Goal: Information Seeking & Learning: Learn about a topic

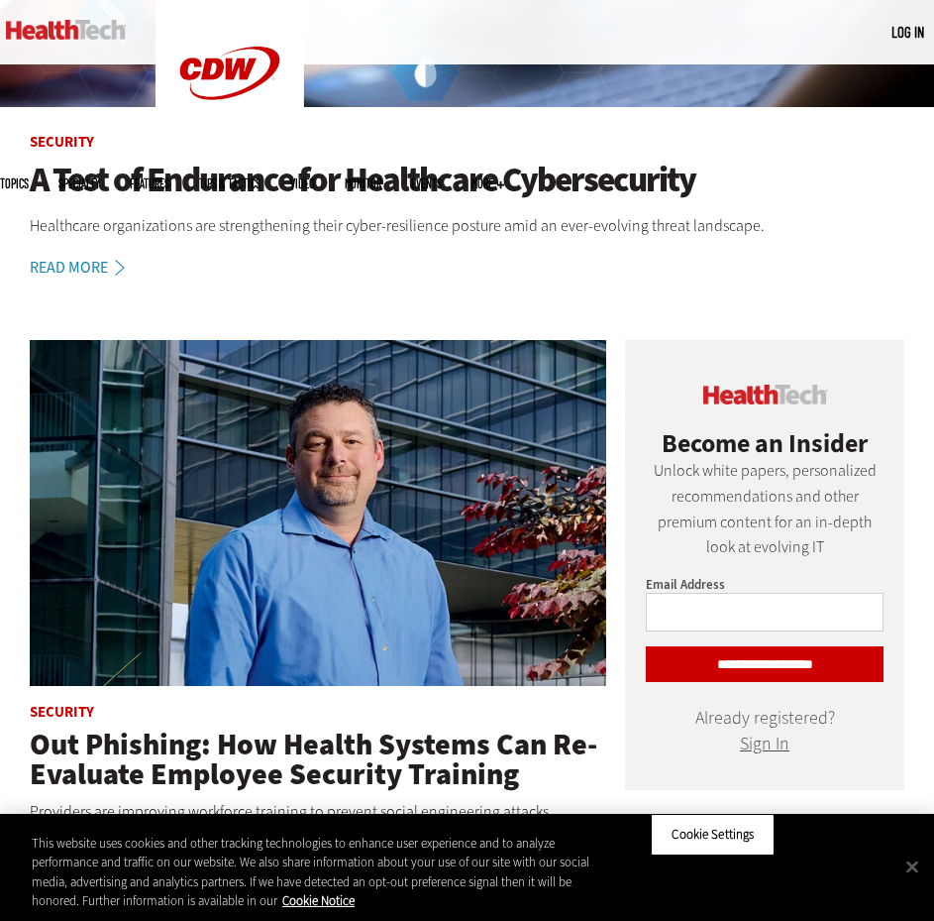
click at [680, 271] on article "Security A Test of Endurance for Healthcare Cybersecurity Healthcare organizati…" at bounding box center [467, 208] width 934 height 146
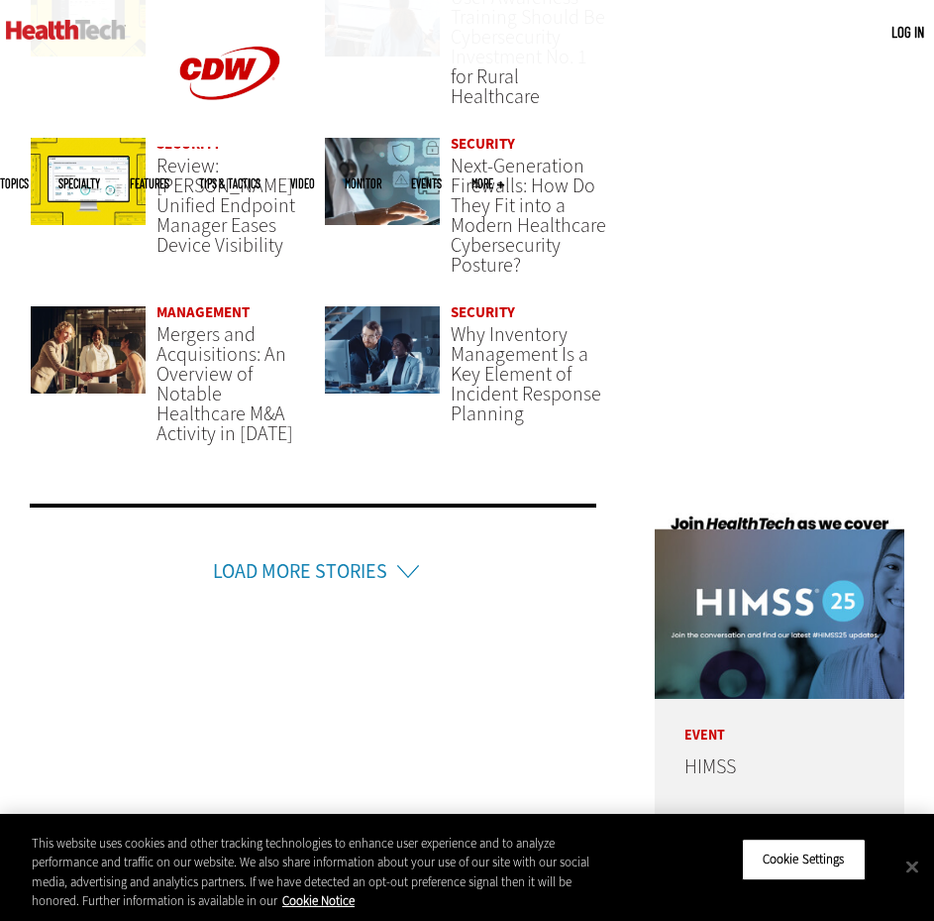
scroll to position [4778, 0]
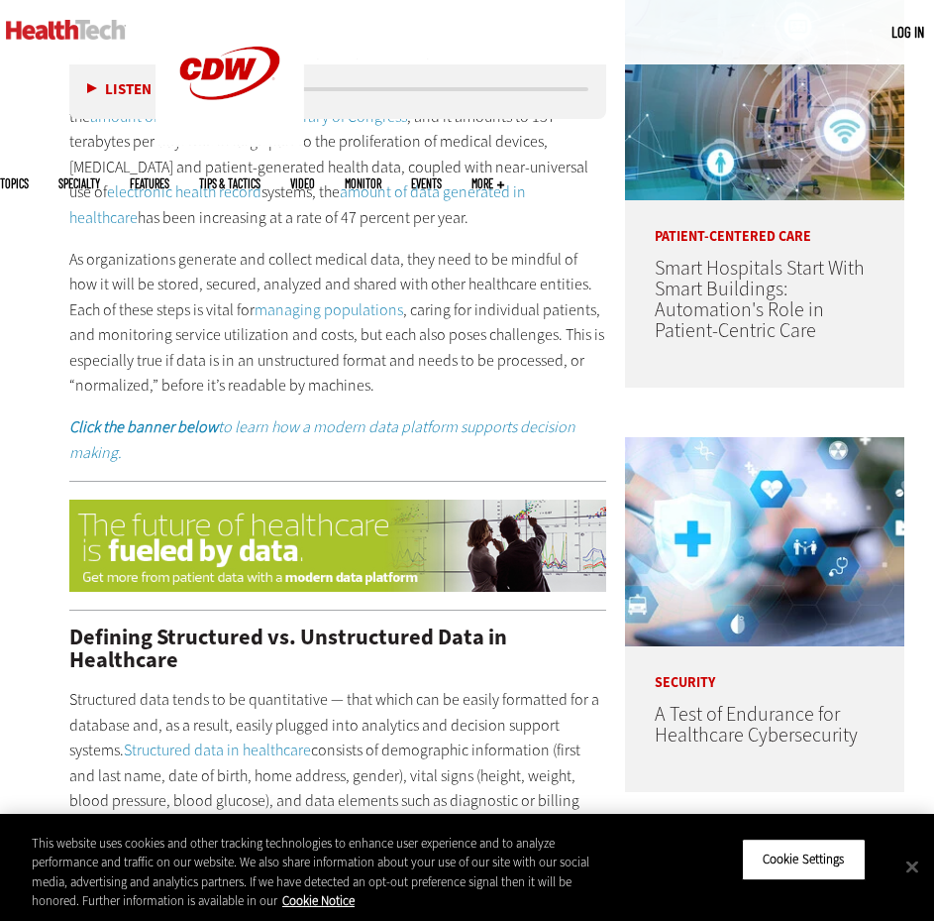
scroll to position [1189, 0]
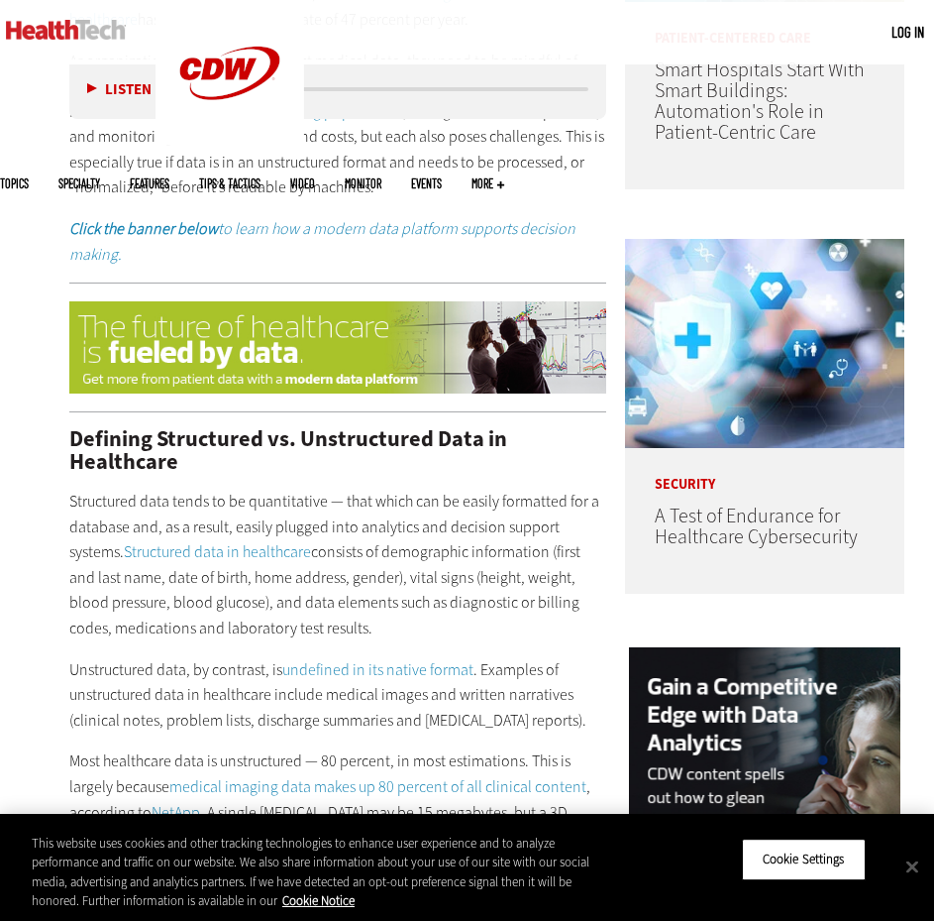
click at [364, 595] on p "Structured data tends to be quantitative — that which can be easily formatted f…" at bounding box center [337, 565] width 537 height 153
click at [494, 569] on p "Structured data tends to be quantitative — that which can be easily formatted f…" at bounding box center [337, 565] width 537 height 153
click at [380, 538] on p "Structured data tends to be quantitative — that which can be easily formatted f…" at bounding box center [337, 565] width 537 height 153
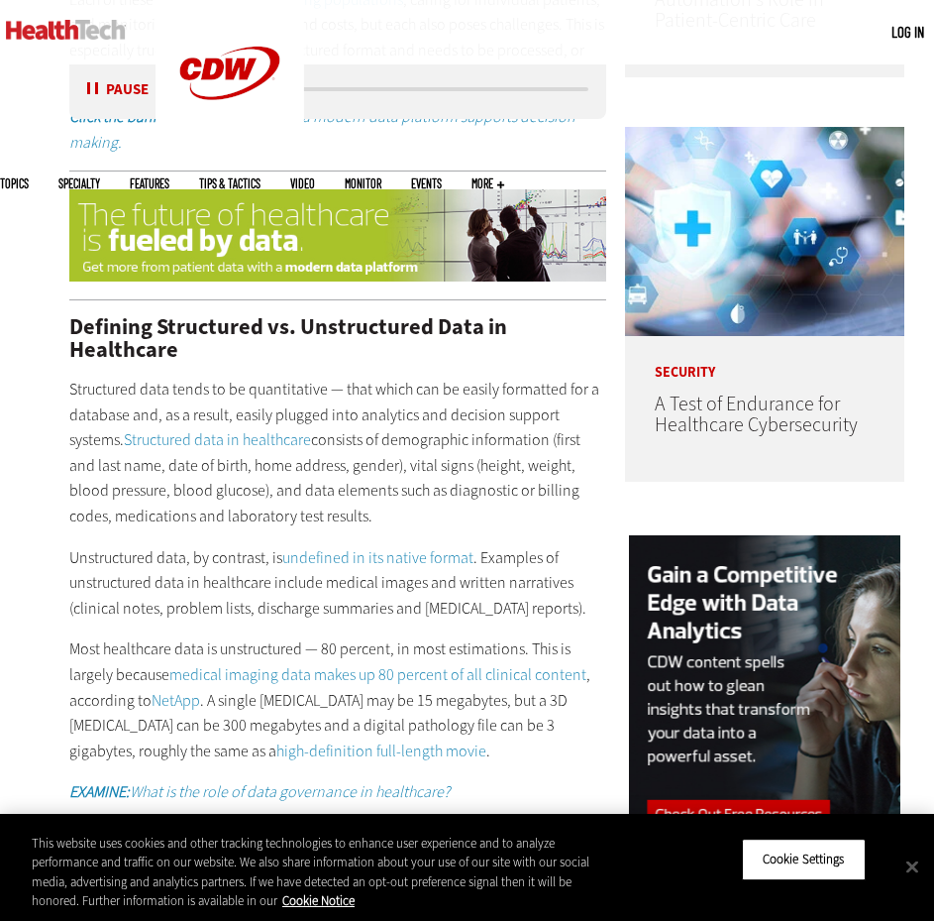
scroll to position [1387, 0]
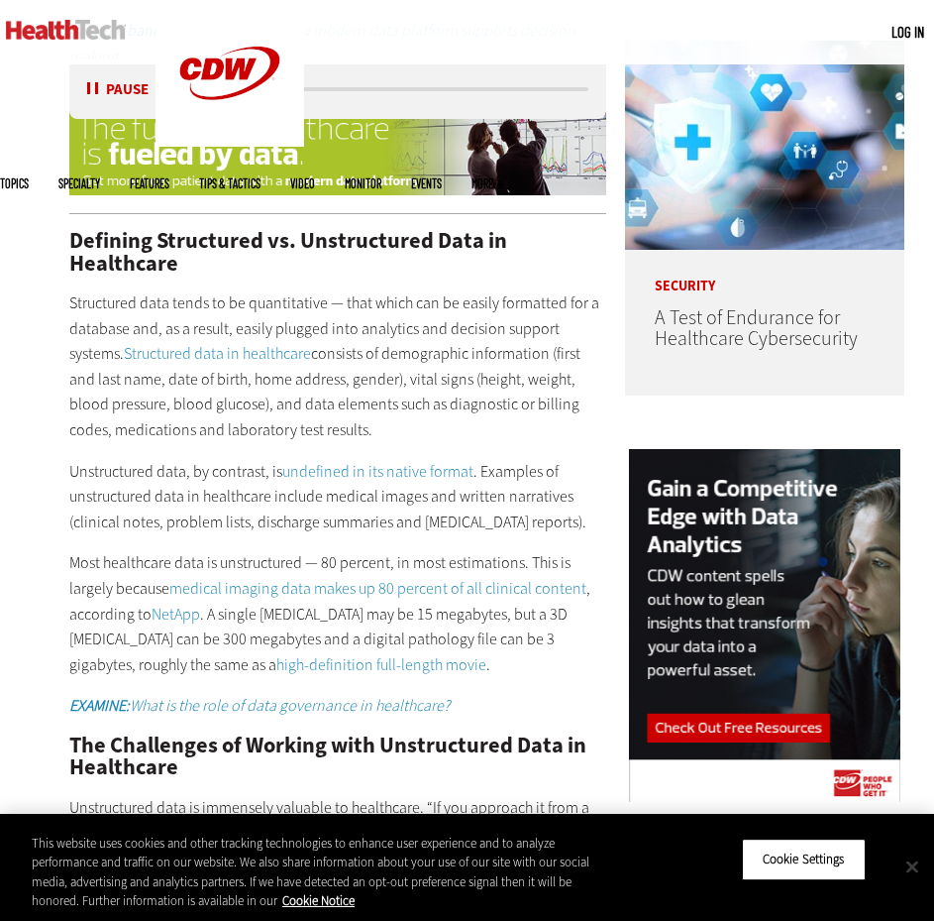
click at [906, 872] on button "Close" at bounding box center [913, 866] width 44 height 44
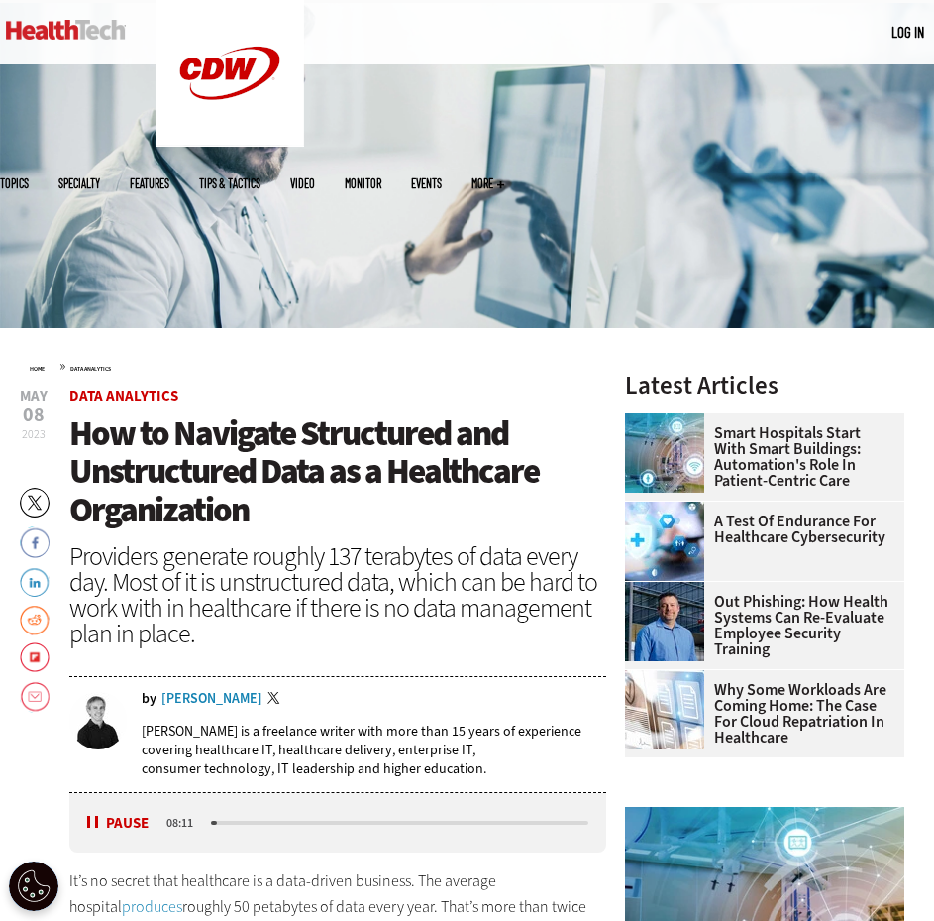
scroll to position [396, 0]
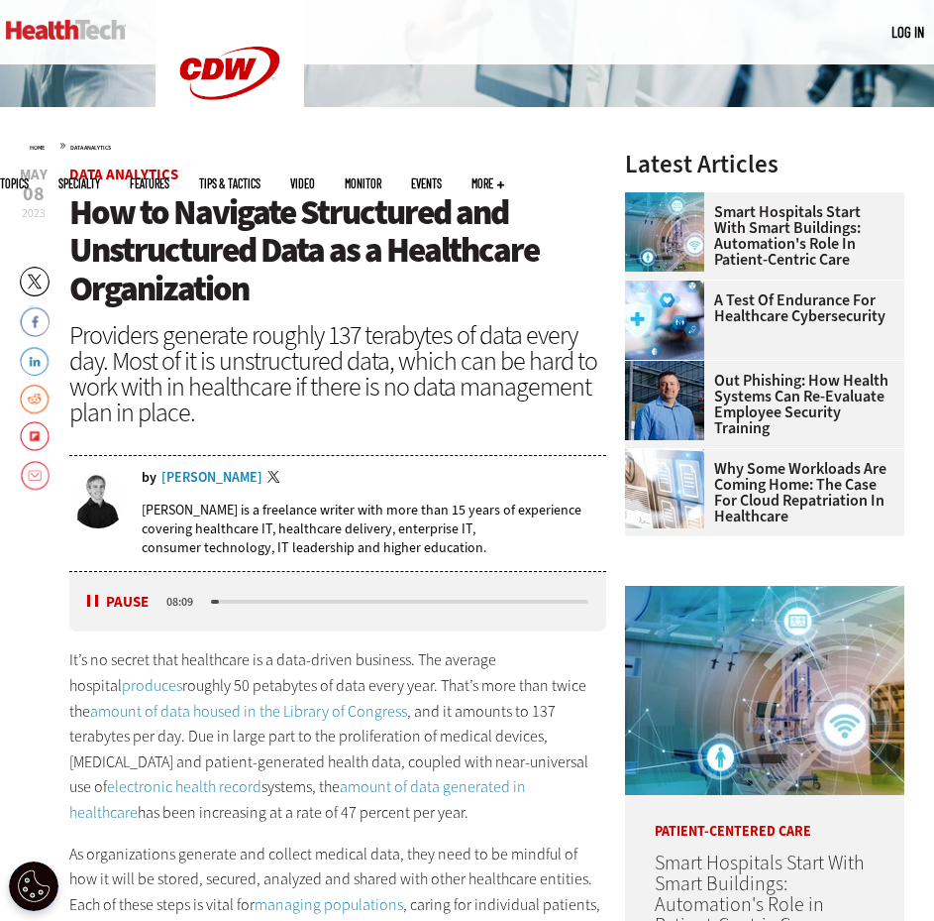
click at [95, 601] on button "Pause" at bounding box center [117, 602] width 61 height 15
click at [275, 666] on p "It’s no secret that healthcare is a data-driven business. The average hospital …" at bounding box center [337, 735] width 537 height 177
click at [490, 293] on h1 "How to Navigate Structured and Unstructured Data as a Healthcare Organization" at bounding box center [337, 250] width 537 height 115
click at [92, 603] on button "Pause" at bounding box center [117, 602] width 61 height 15
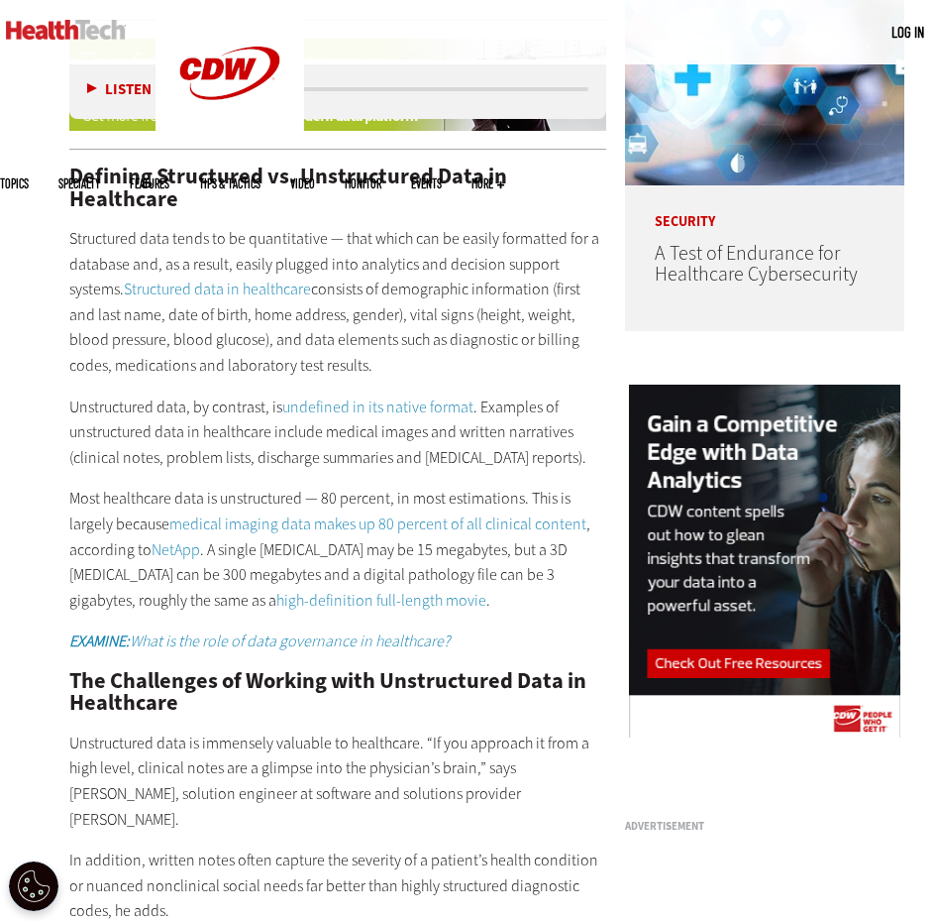
scroll to position [1486, 0]
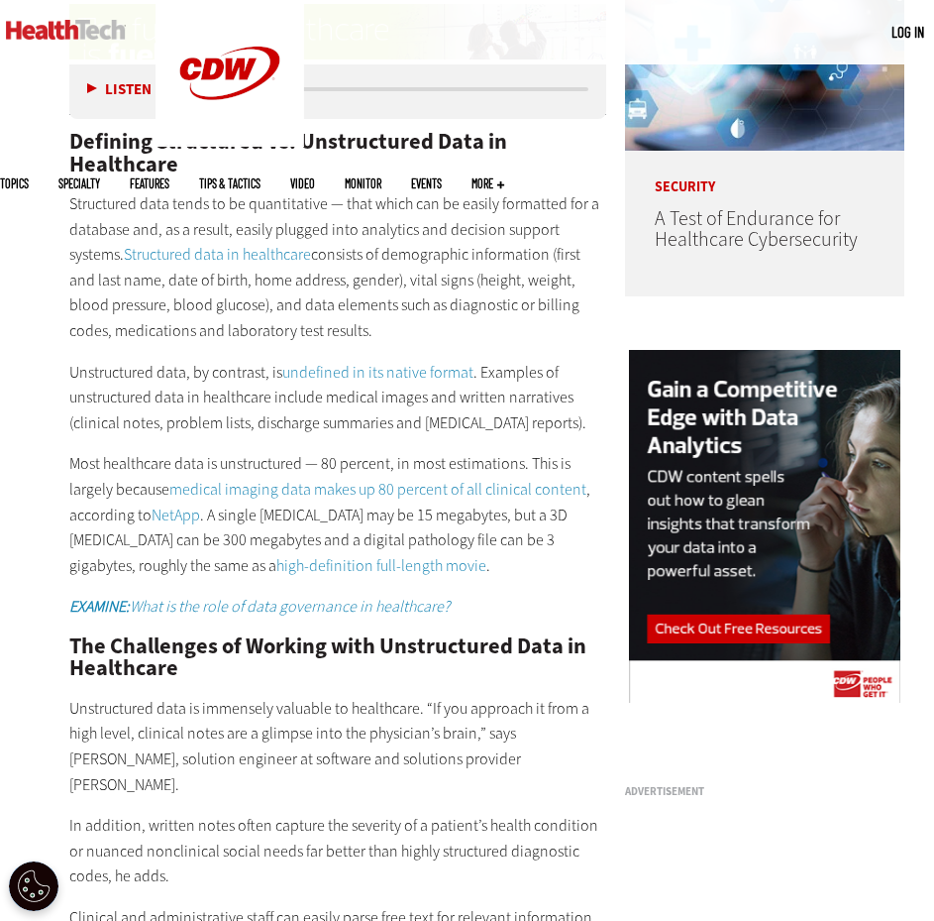
click at [478, 334] on p "Structured data tends to be quantitative — that which can be easily formatted f…" at bounding box center [337, 267] width 537 height 153
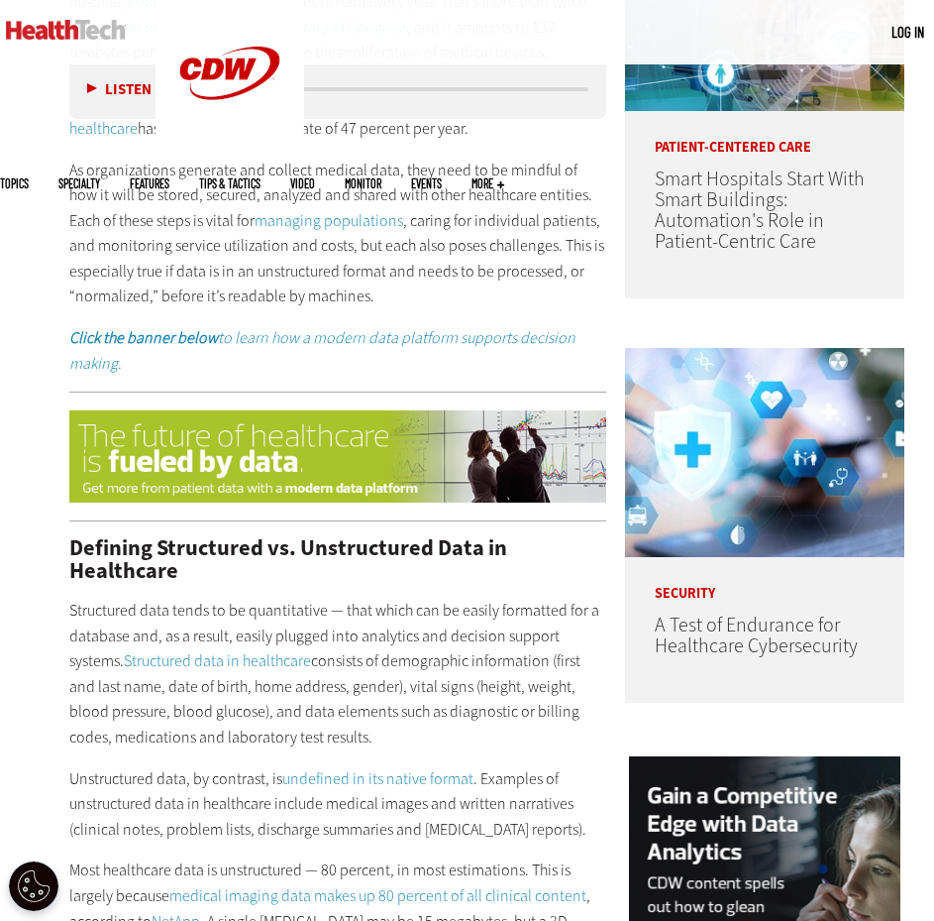
scroll to position [1288, 0]
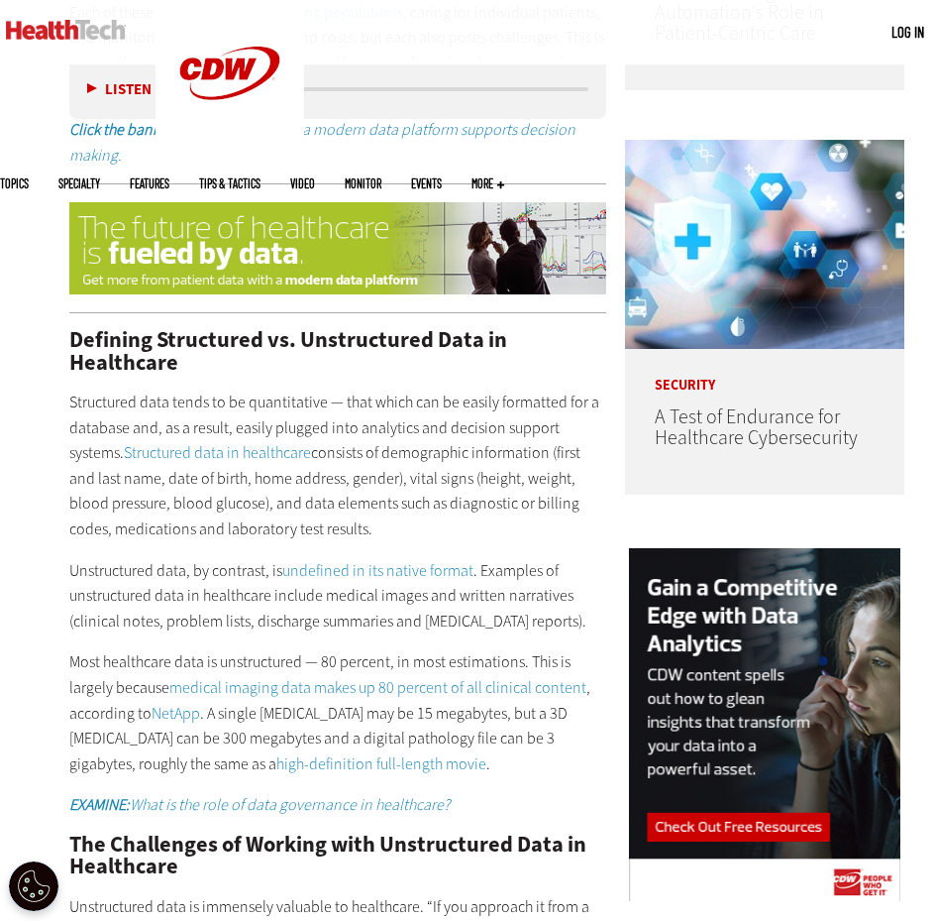
click at [434, 497] on p "Structured data tends to be quantitative — that which can be easily formatted f…" at bounding box center [337, 465] width 537 height 153
click at [431, 535] on p "Structured data tends to be quantitative — that which can be easily formatted f…" at bounding box center [337, 465] width 537 height 153
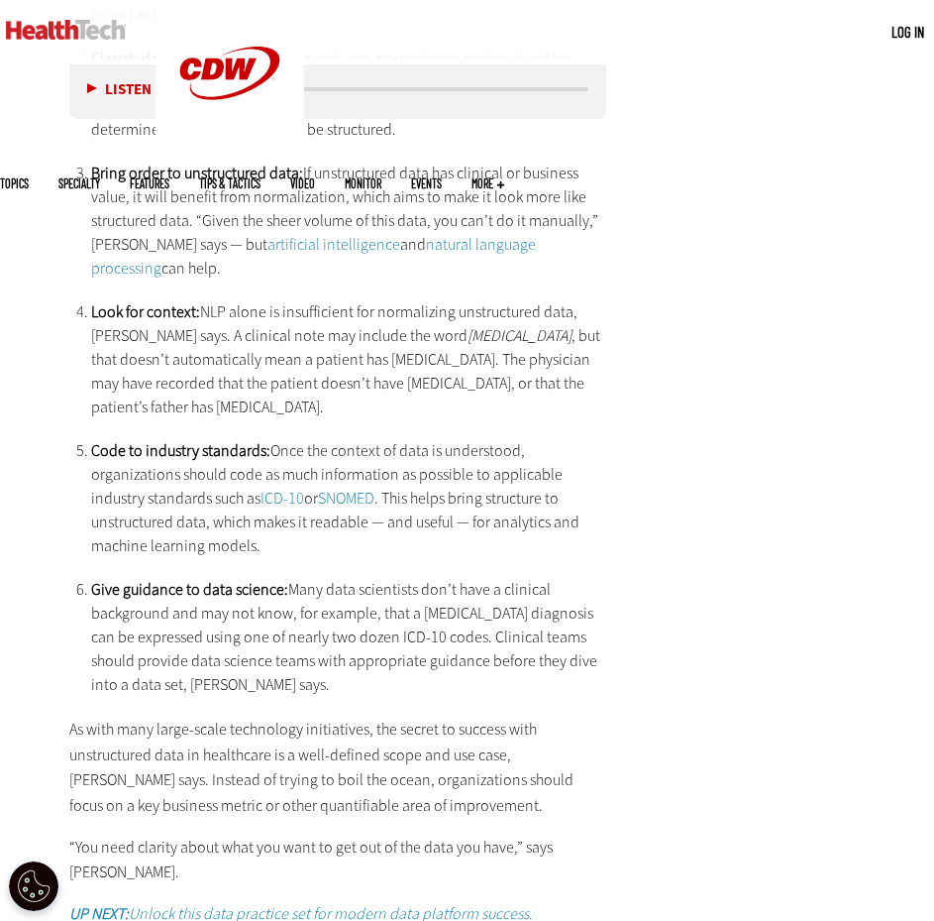
scroll to position [3964, 0]
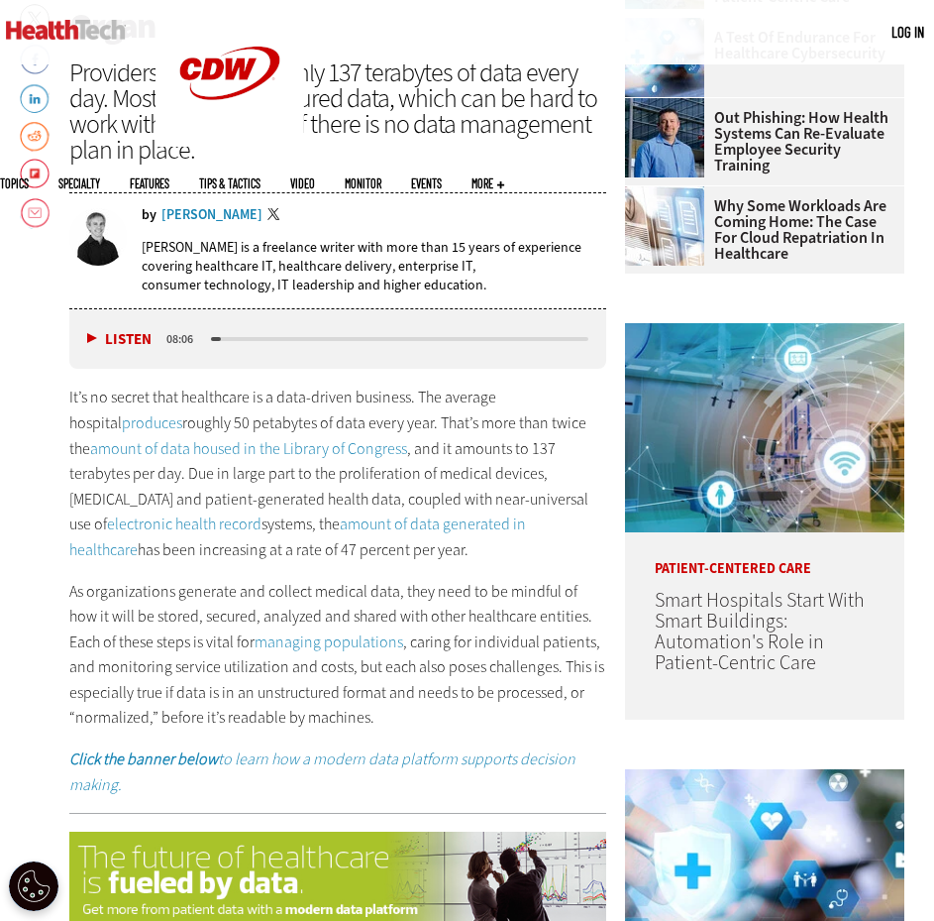
scroll to position [694, 0]
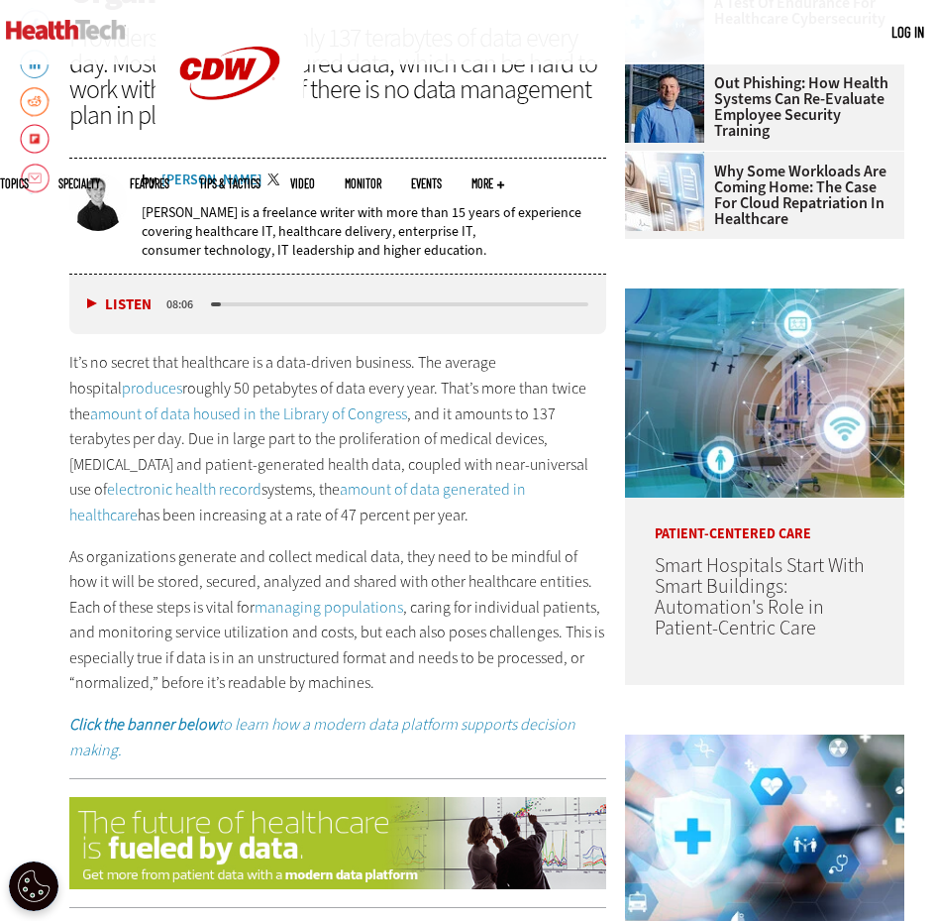
click at [445, 564] on p "As organizations generate and collect medical data, they need to be mindful of …" at bounding box center [337, 620] width 537 height 153
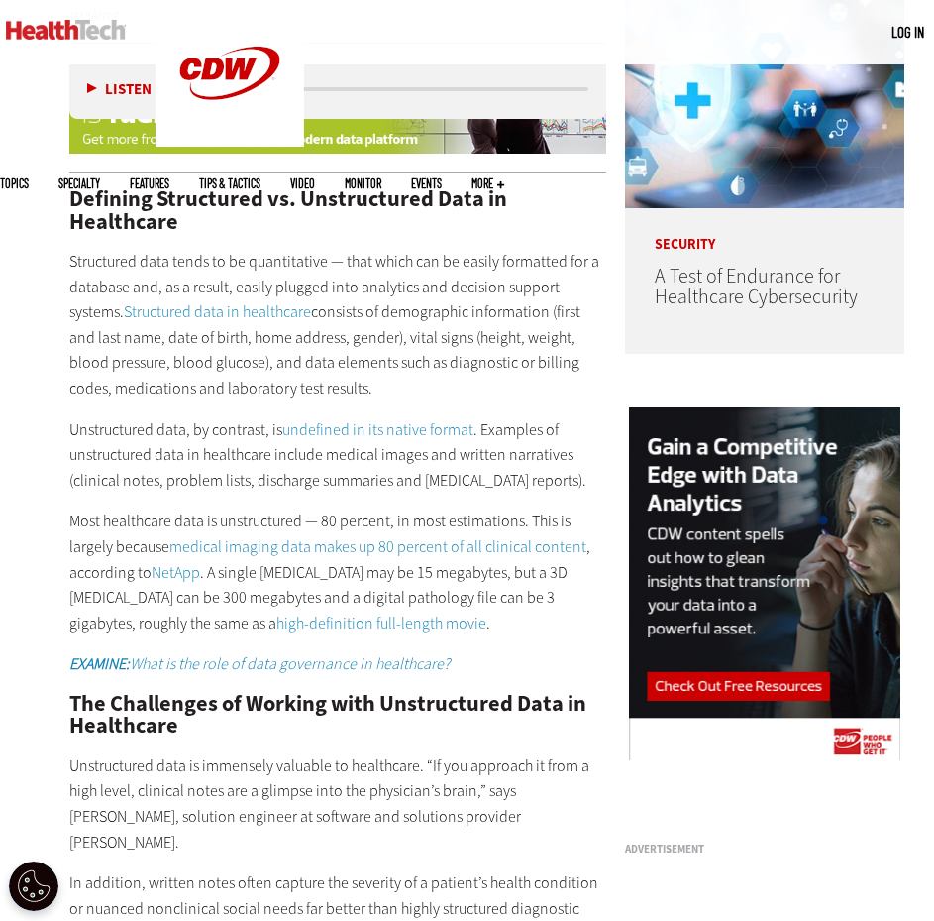
scroll to position [1387, 0]
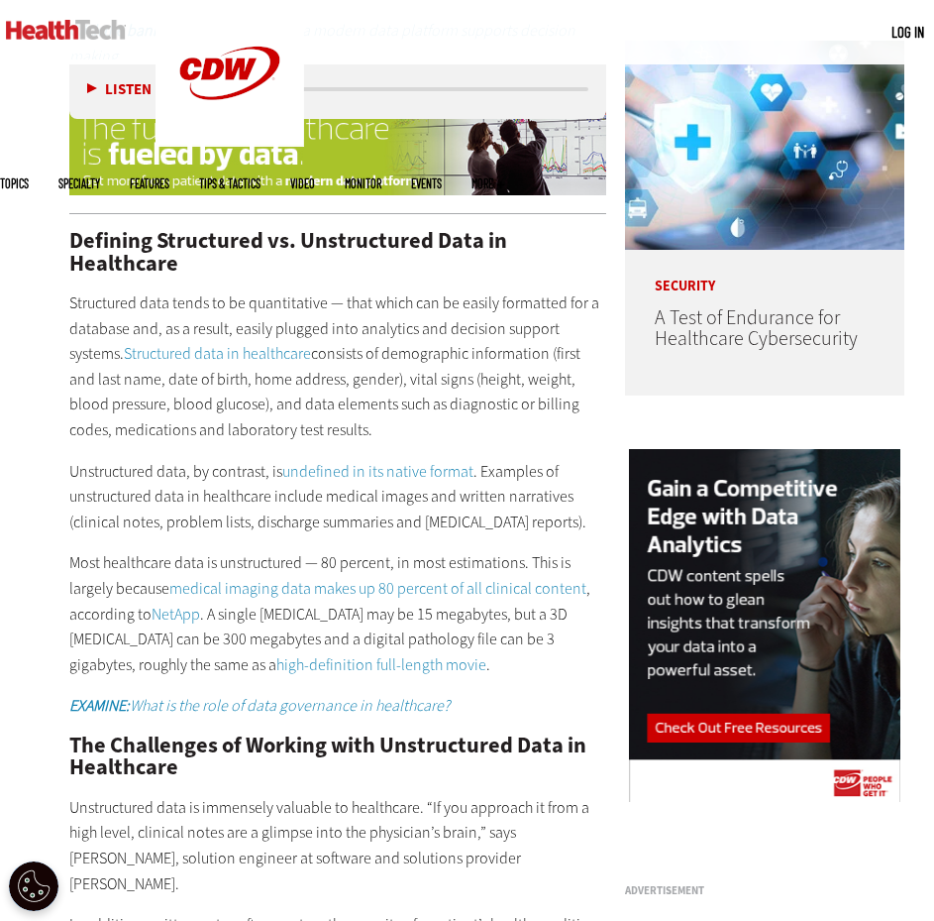
click at [396, 431] on p "Structured data tends to be quantitative — that which can be easily formatted f…" at bounding box center [337, 366] width 537 height 153
